Goal: Register for event/course

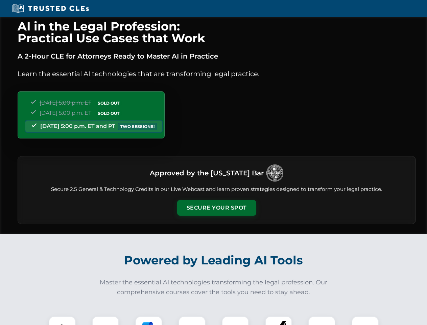
click at [217, 208] on button "Secure Your Spot" at bounding box center [216, 208] width 79 height 16
click at [62, 320] on img at bounding box center [62, 330] width 20 height 20
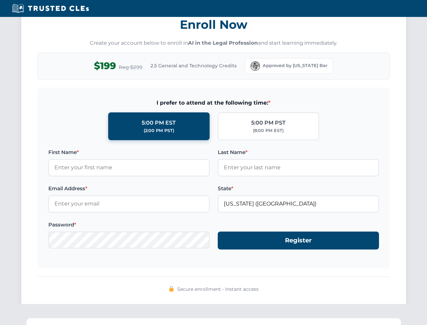
scroll to position [664, 0]
